Goal: Transaction & Acquisition: Purchase product/service

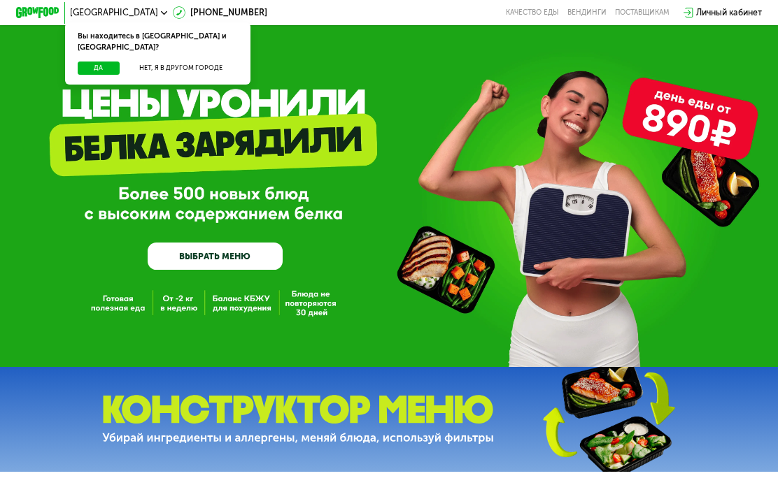
click at [218, 255] on link "ВЫБРАТЬ МЕНЮ" at bounding box center [215, 256] width 134 height 27
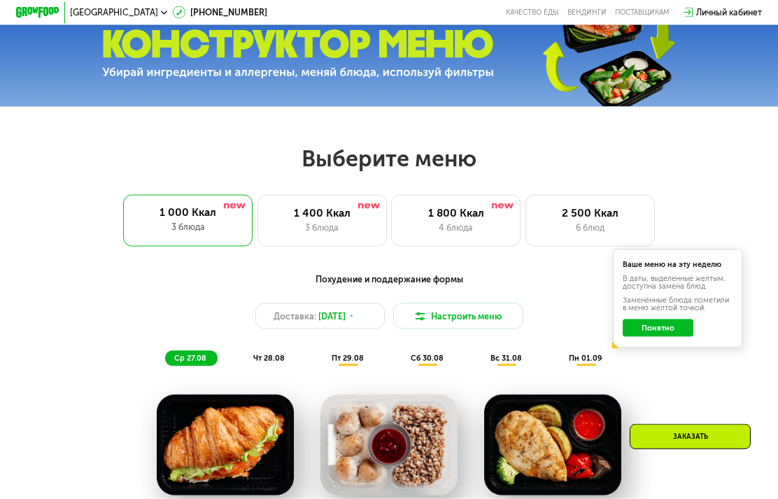
scroll to position [484, 0]
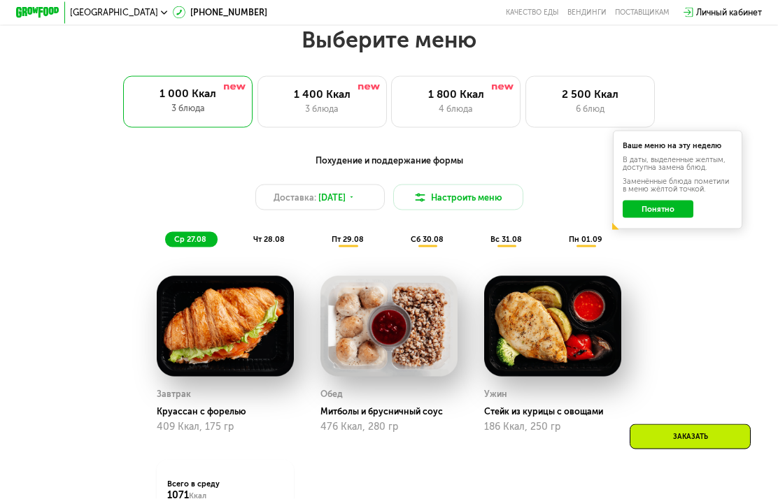
click at [306, 108] on div "3 блюда" at bounding box center [322, 109] width 106 height 13
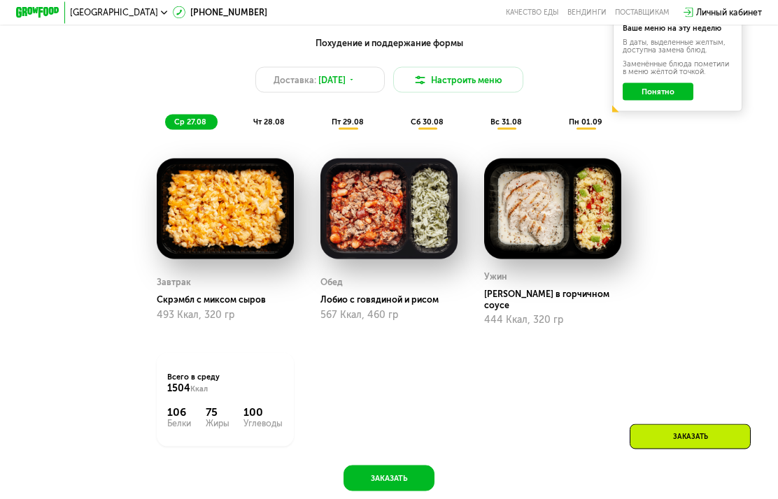
scroll to position [602, 0]
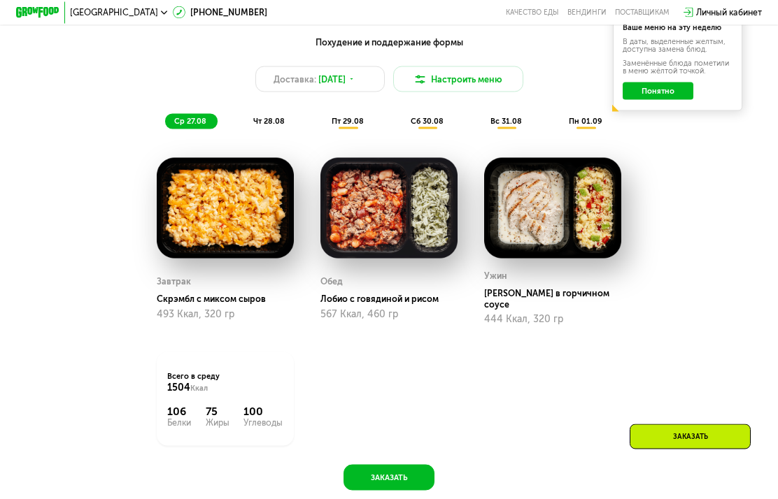
click at [269, 136] on div "Похудение и поддержание формы Доставка: [DATE] Настроить меню ср 27.08 чт 28.08…" at bounding box center [388, 260] width 665 height 462
click at [435, 91] on button "Настроить меню" at bounding box center [457, 79] width 129 height 26
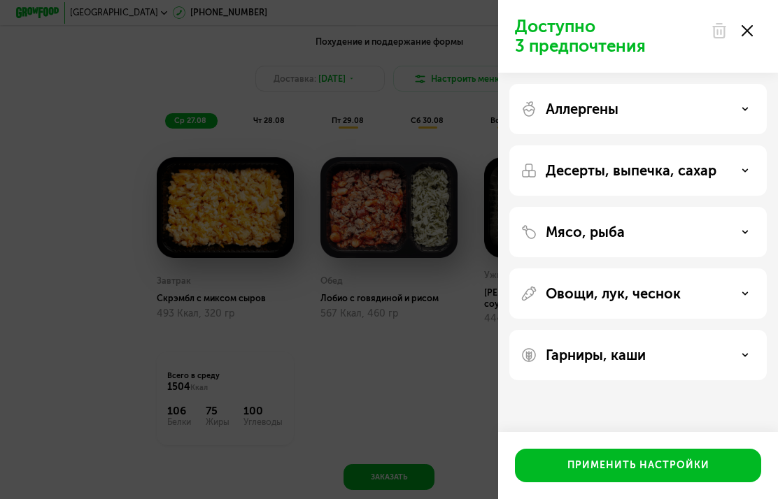
click at [749, 168] on div "Десерты, выпечка, сахар" at bounding box center [637, 170] width 235 height 17
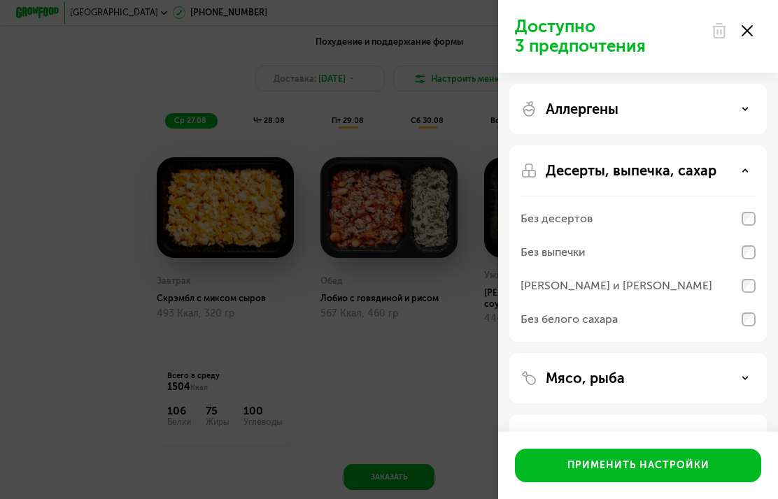
click at [741, 353] on div "Десерты, выпечка, сахар Без десертов Без выпечки Без сэндвичей и круассанов Без…" at bounding box center [637, 378] width 257 height 50
click at [732, 108] on div "Аллергены" at bounding box center [637, 109] width 235 height 17
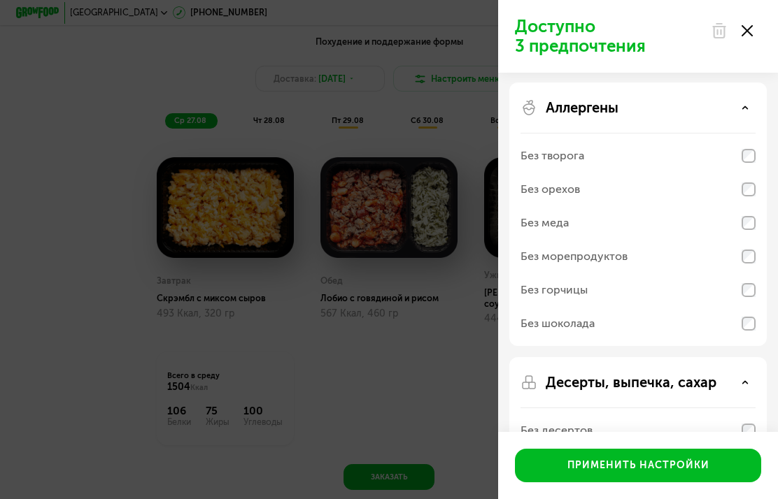
scroll to position [5, 0]
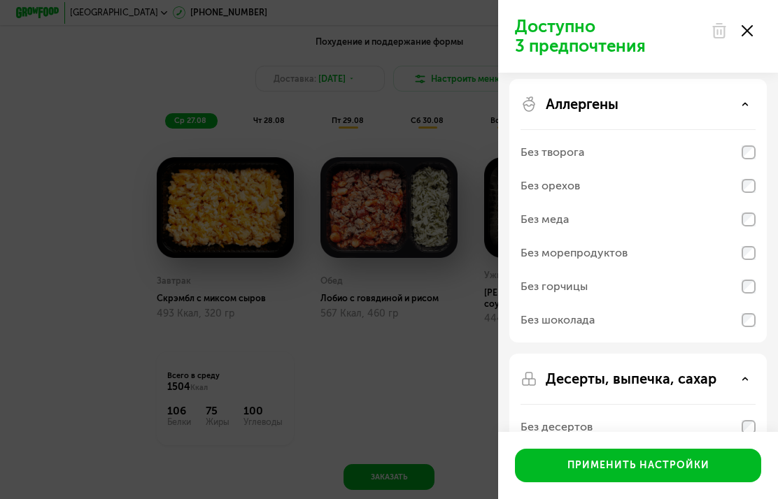
click at [743, 101] on div "Аллергены" at bounding box center [637, 104] width 235 height 17
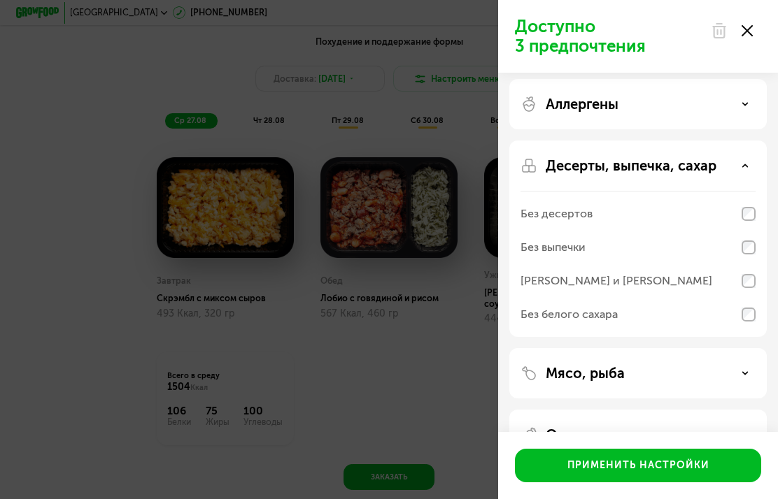
click at [746, 166] on use at bounding box center [745, 165] width 5 height 2
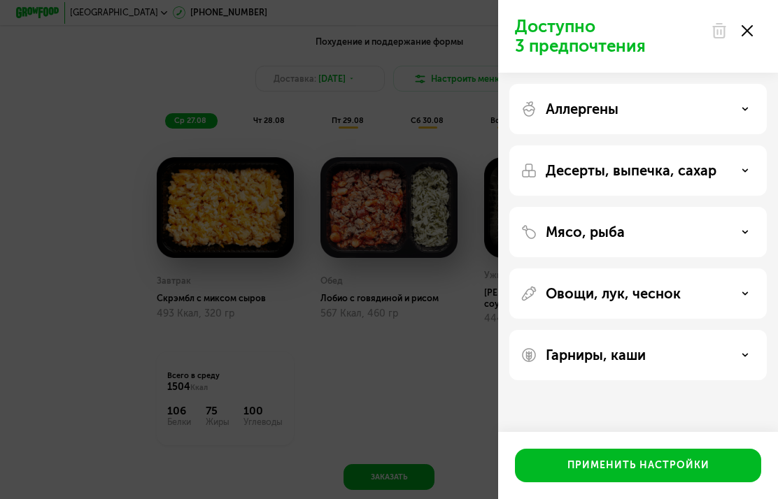
scroll to position [0, 0]
click at [726, 111] on div "Аллергены" at bounding box center [637, 109] width 235 height 17
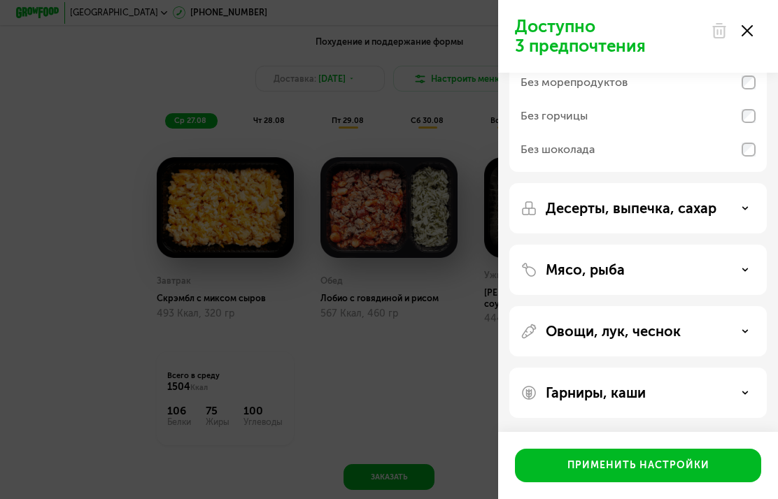
scroll to position [176, 0]
click at [743, 331] on icon at bounding box center [744, 331] width 7 height 7
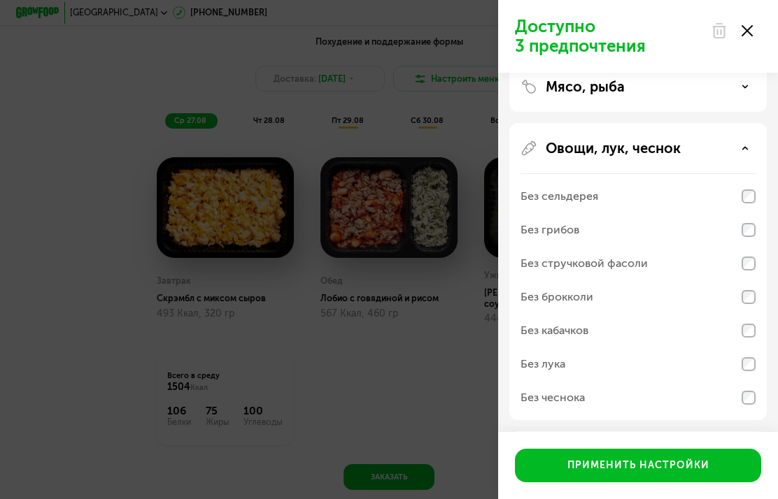
scroll to position [359, 0]
click at [739, 140] on div "Овощи, лук, чеснок" at bounding box center [637, 147] width 235 height 17
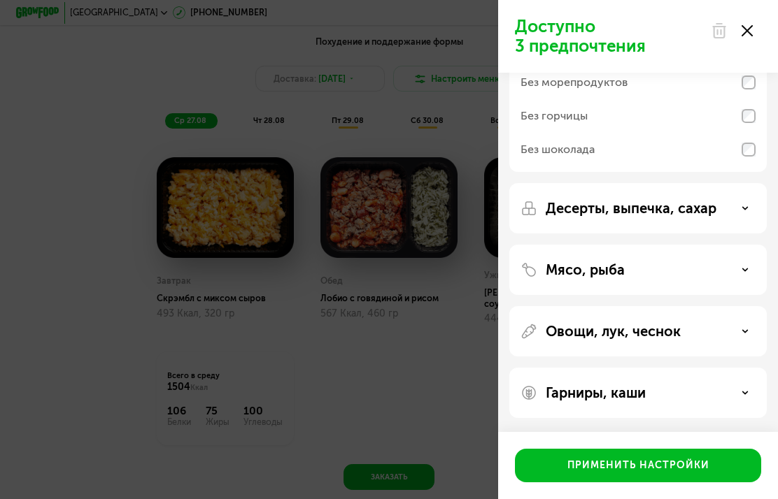
scroll to position [176, 0]
click at [742, 391] on icon at bounding box center [744, 393] width 7 height 7
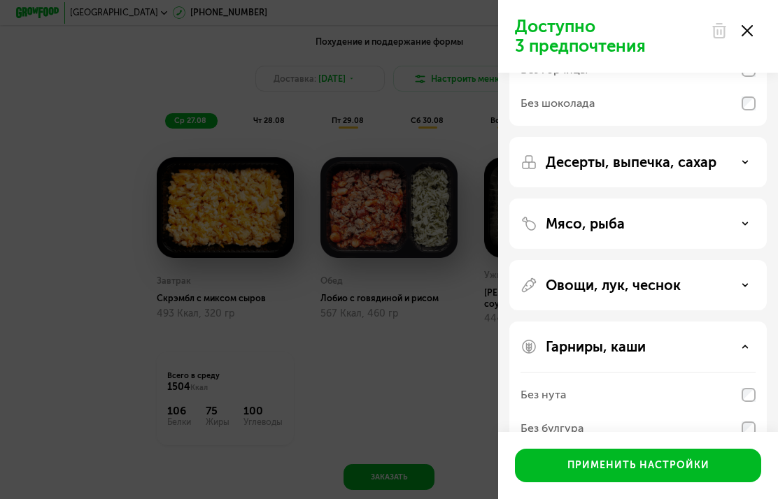
scroll to position [188, 0]
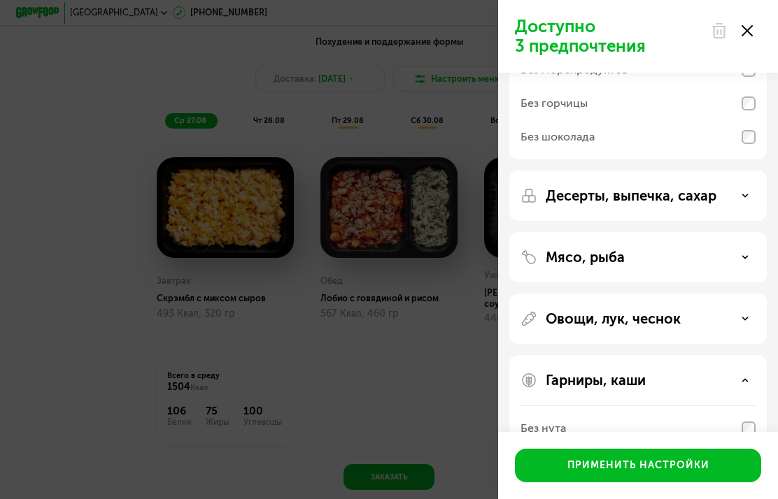
click at [653, 265] on div "Мясо, рыба" at bounding box center [637, 257] width 235 height 17
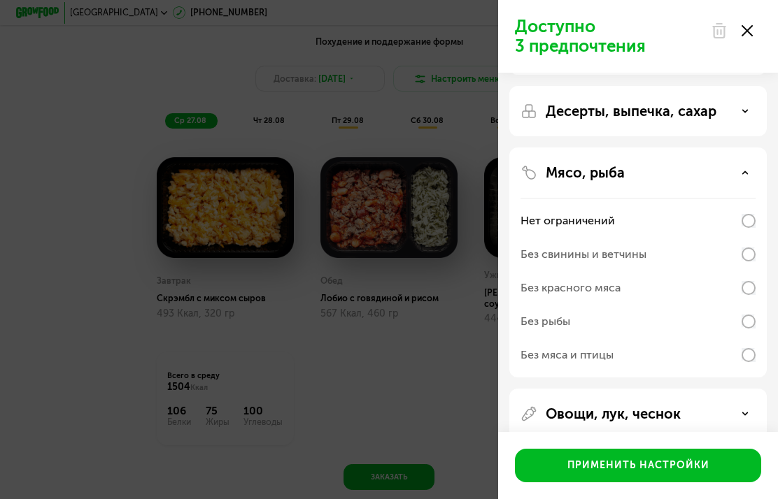
scroll to position [273, 0]
click at [727, 166] on div "Мясо, рыба" at bounding box center [637, 172] width 235 height 17
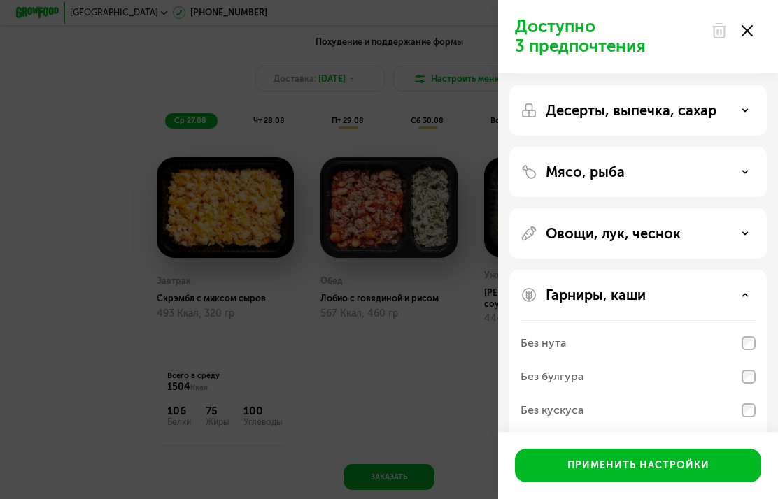
click at [750, 32] on icon at bounding box center [746, 30] width 11 height 11
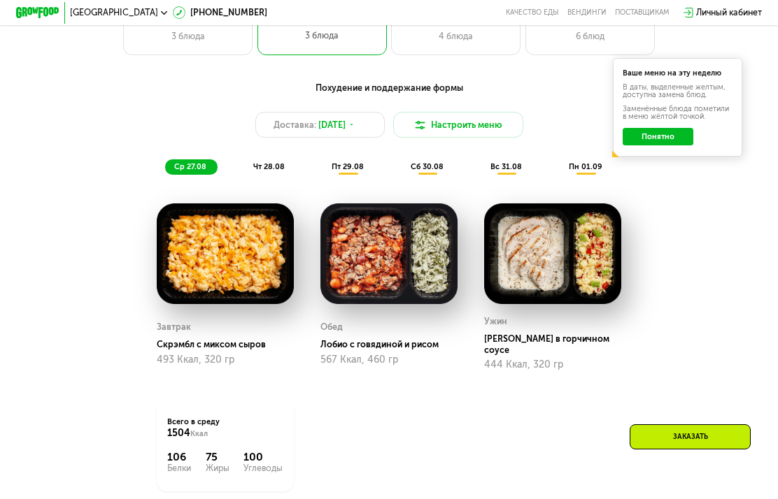
scroll to position [556, 0]
click at [352, 163] on span "пт 29.08" at bounding box center [347, 167] width 32 height 9
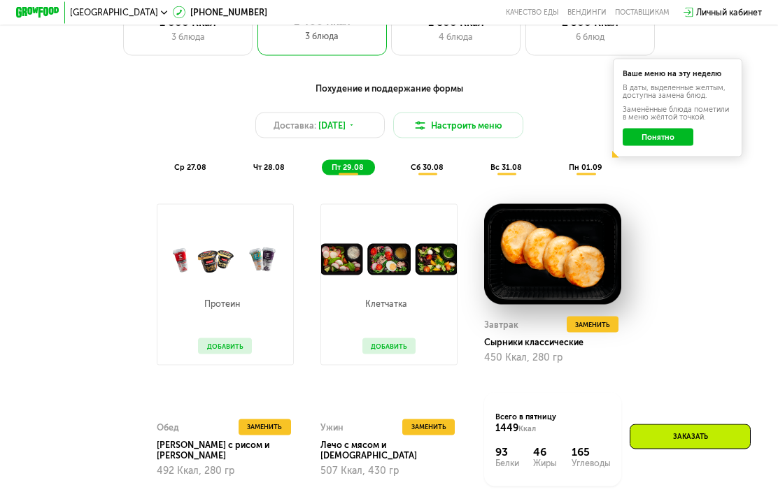
scroll to position [557, 0]
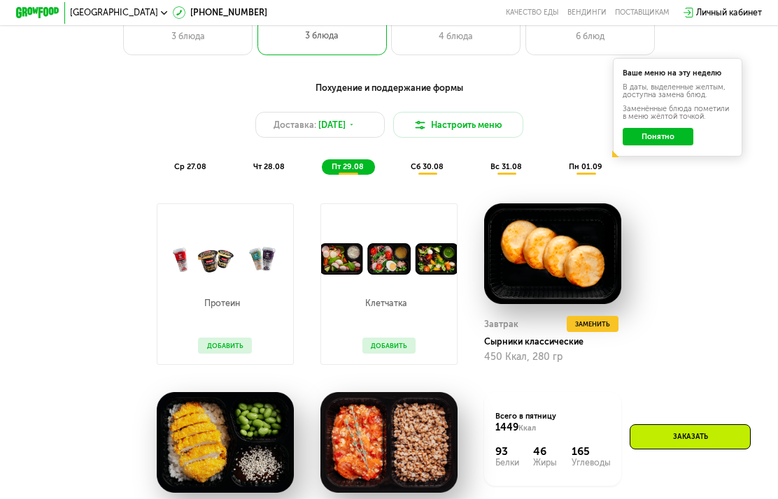
click at [432, 170] on span "сб 30.08" at bounding box center [427, 166] width 33 height 9
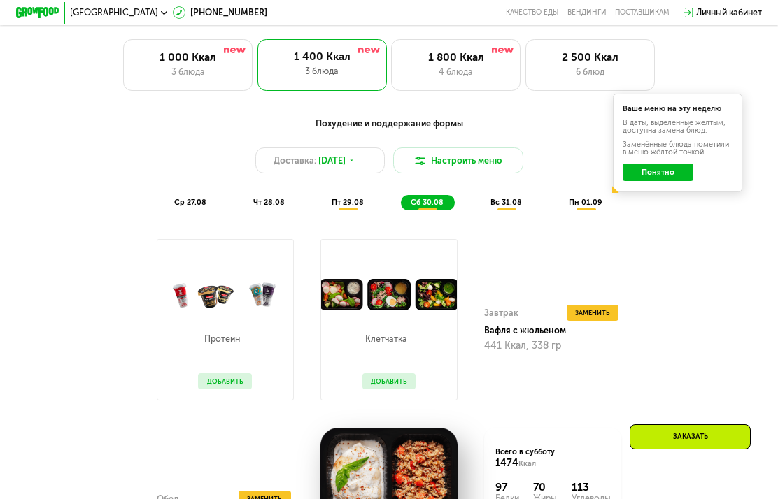
scroll to position [518, 0]
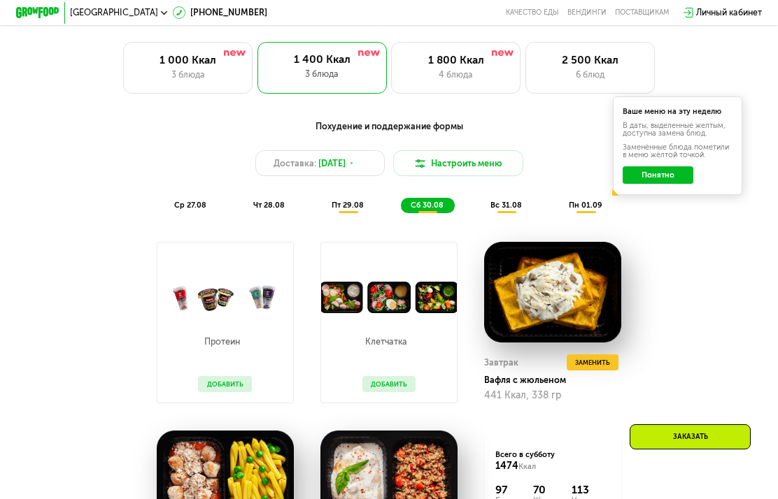
click at [501, 207] on span "вс 31.08" at bounding box center [505, 205] width 31 height 9
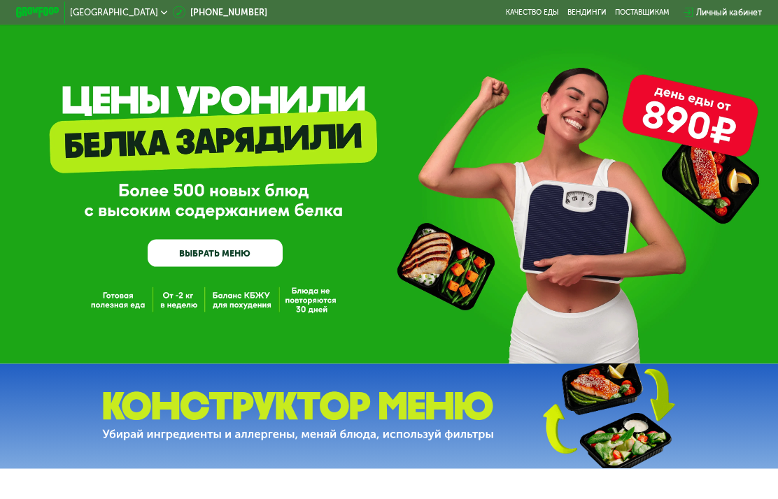
scroll to position [0, 0]
